Goal: Check status: Check status

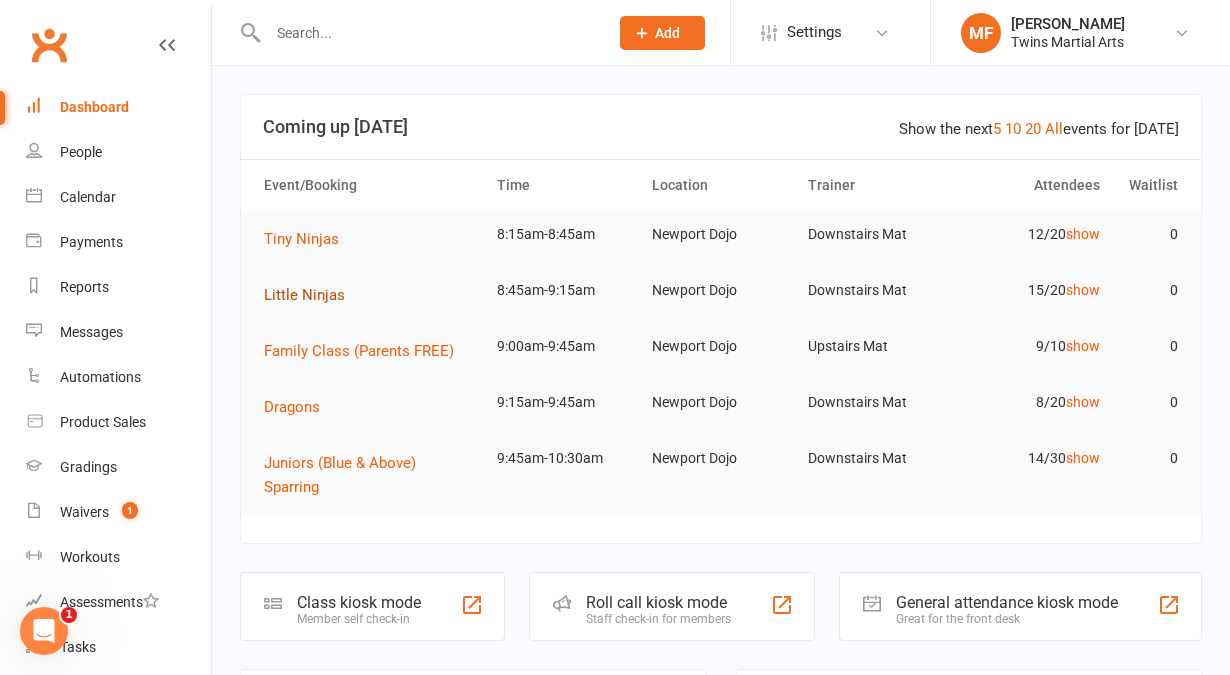
click at [288, 295] on span "Little Ninjas" at bounding box center [304, 295] width 81 height 18
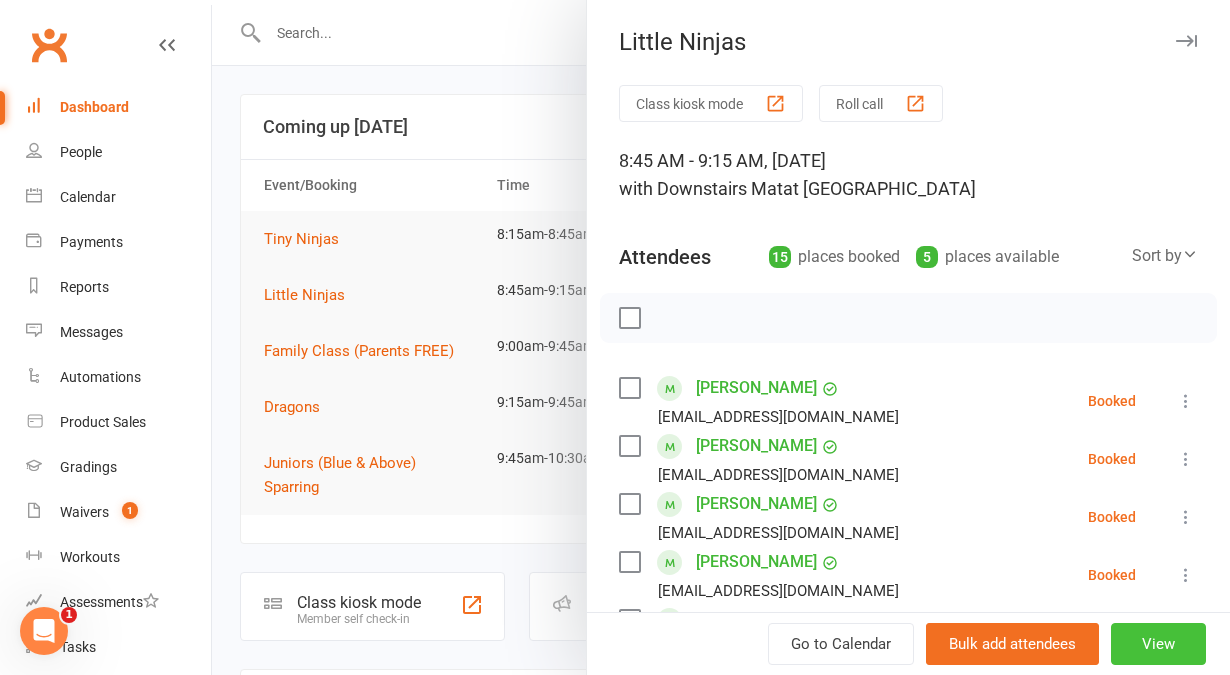
click at [1148, 651] on button "View" at bounding box center [1158, 644] width 95 height 42
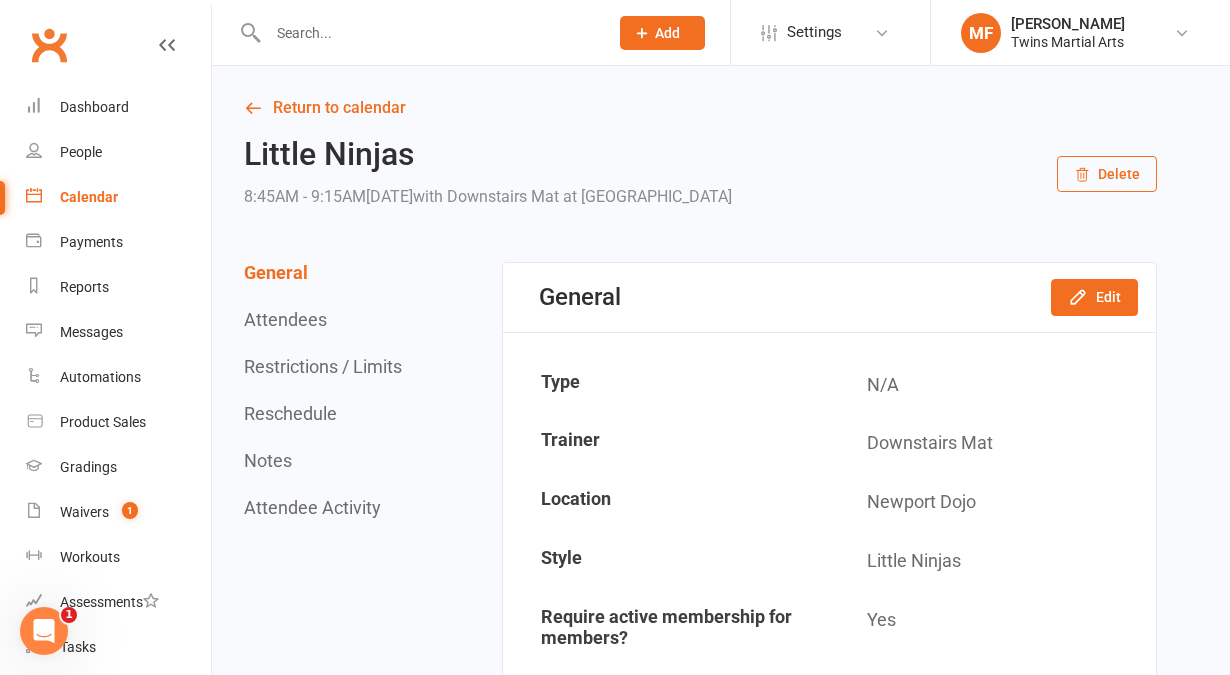
click at [346, 48] on div at bounding box center [417, 32] width 354 height 65
click at [316, 19] on input "text" at bounding box center [428, 33] width 332 height 28
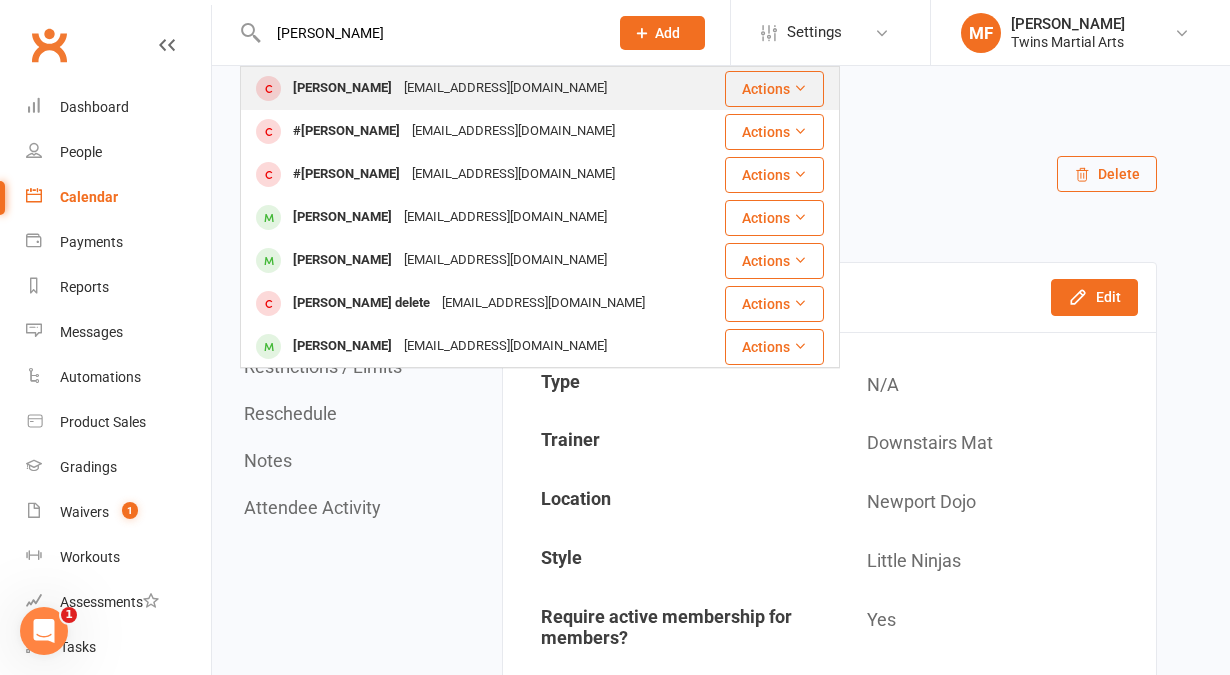
type input "[PERSON_NAME]"
click at [342, 92] on div "[PERSON_NAME]" at bounding box center [342, 88] width 111 height 29
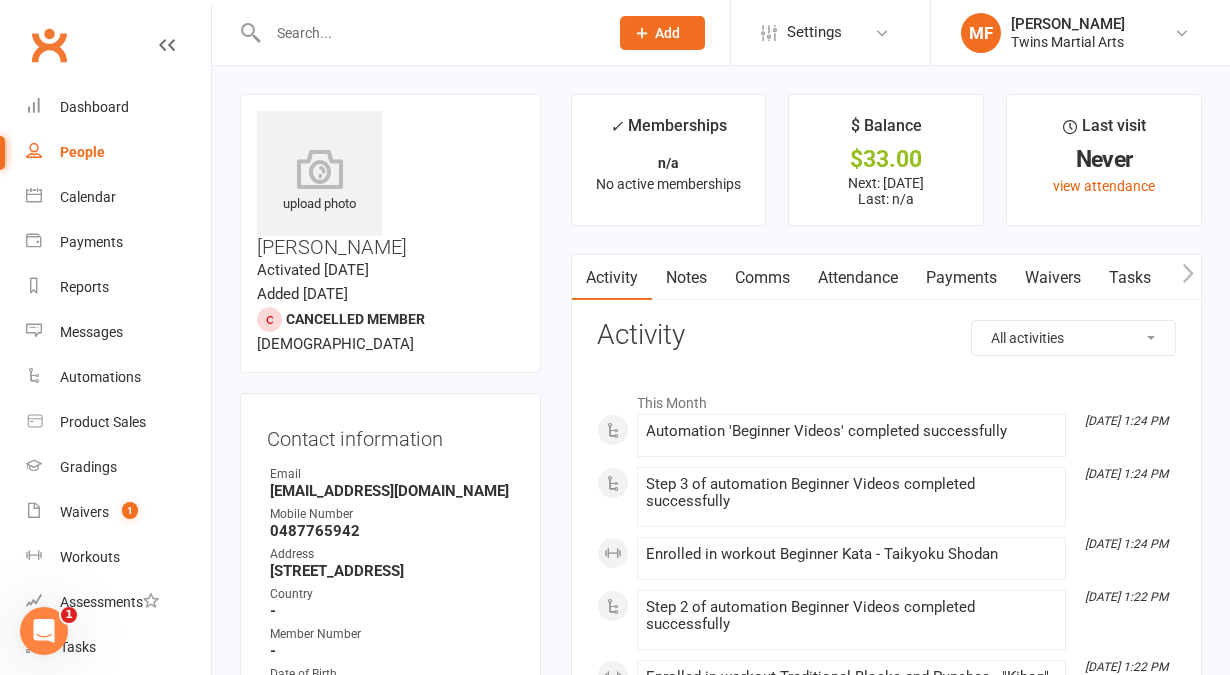
click at [889, 272] on link "Attendance" at bounding box center [858, 278] width 108 height 46
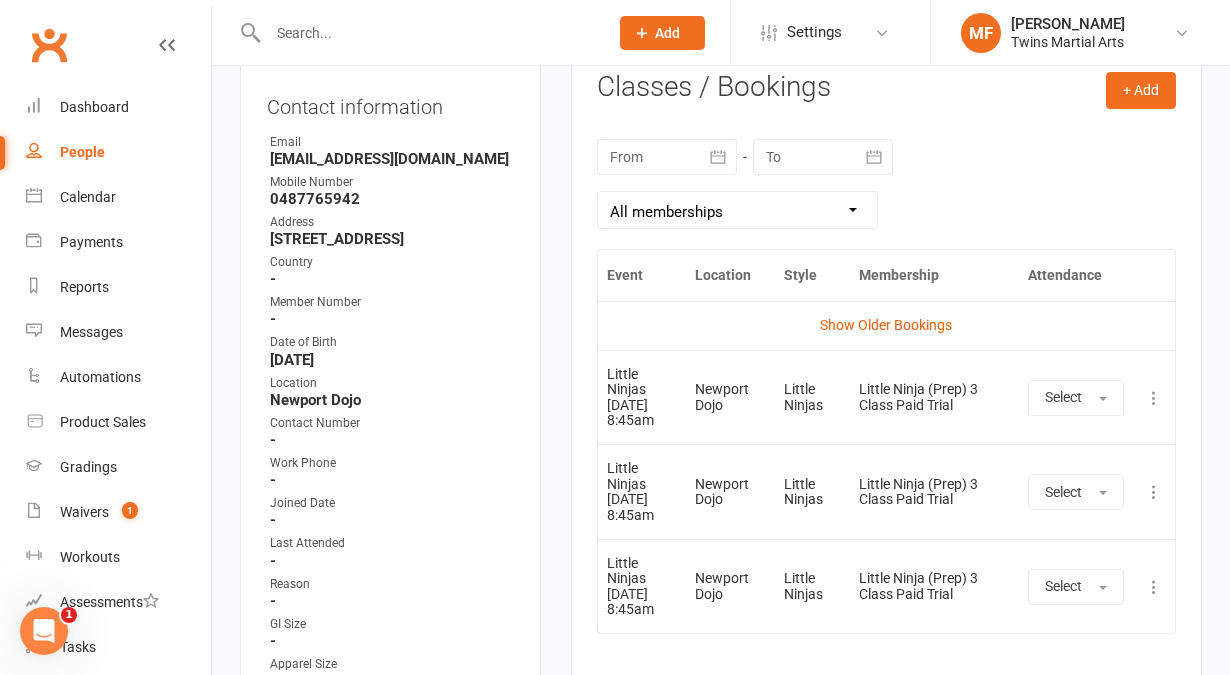
scroll to position [331, 0]
